Goal: Information Seeking & Learning: Learn about a topic

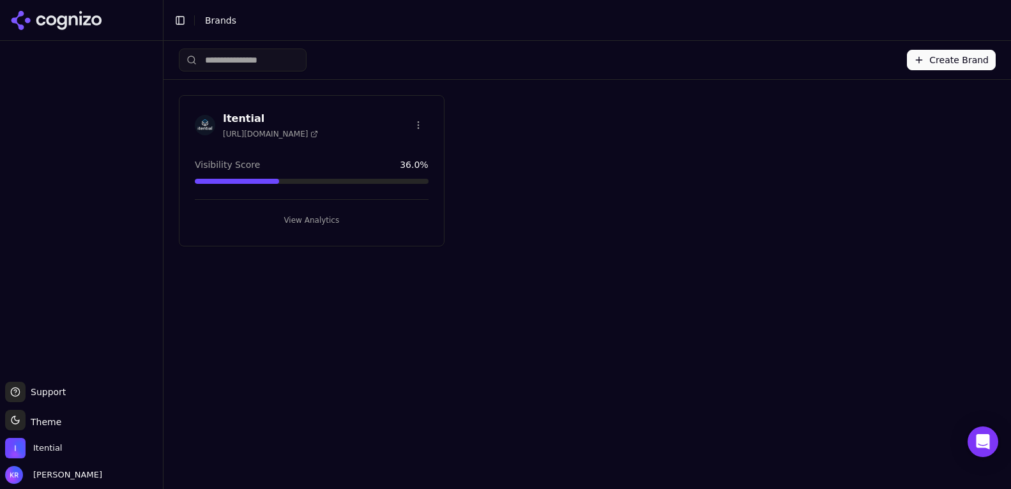
click at [336, 158] on div "Visibility Score 36.0 %" at bounding box center [312, 164] width 234 height 13
click at [343, 119] on div "Itential [URL][DOMAIN_NAME]" at bounding box center [312, 125] width 234 height 28
click at [322, 218] on button "View Analytics" at bounding box center [312, 220] width 234 height 20
click at [309, 215] on button "View Analytics" at bounding box center [312, 220] width 234 height 20
drag, startPoint x: 433, startPoint y: 157, endPoint x: 373, endPoint y: 171, distance: 61.6
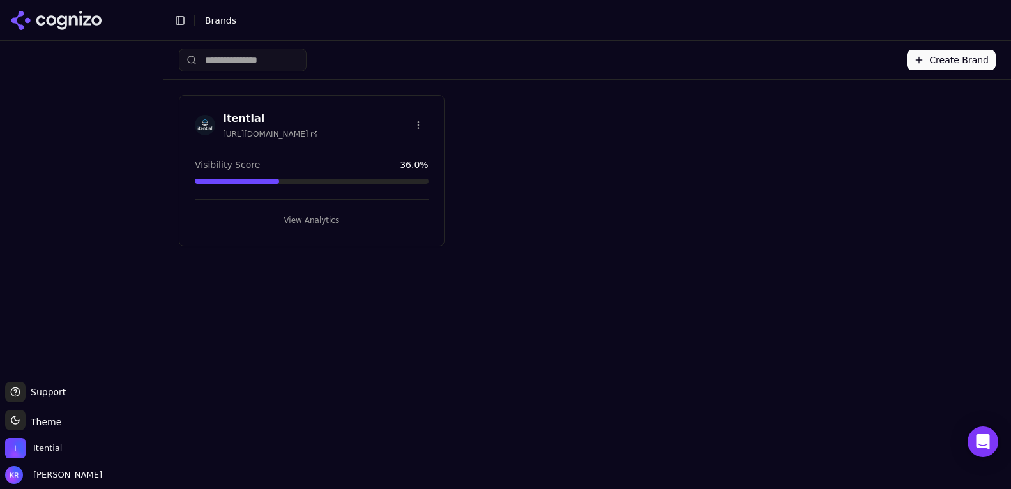
click at [433, 158] on div "Visibility Score 36.0 %" at bounding box center [311, 171] width 264 height 26
drag, startPoint x: 237, startPoint y: 177, endPoint x: 257, endPoint y: 125, distance: 55.4
click at [242, 169] on div "Visibility Score 36.0 %" at bounding box center [312, 171] width 234 height 26
click at [257, 119] on h3 "Itential" at bounding box center [270, 118] width 95 height 15
click at [309, 216] on button "View Analytics" at bounding box center [312, 220] width 234 height 20
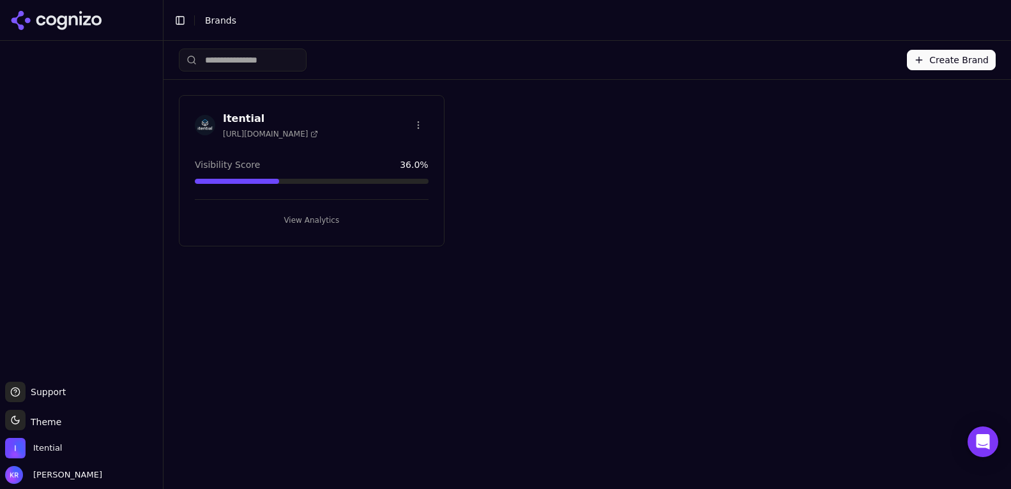
click at [309, 216] on button "View Analytics" at bounding box center [312, 220] width 234 height 20
